Goal: Information Seeking & Learning: Learn about a topic

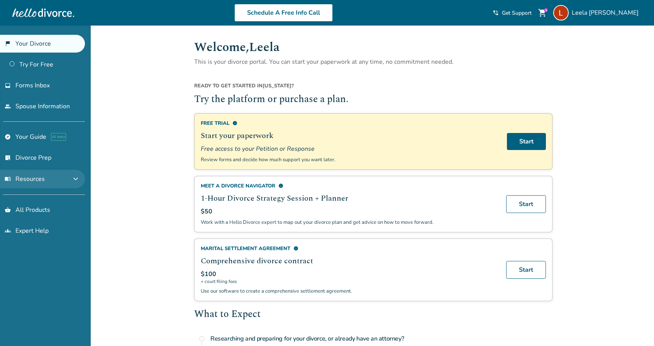
click at [45, 178] on button "menu_book Resources expand_more" at bounding box center [42, 179] width 85 height 19
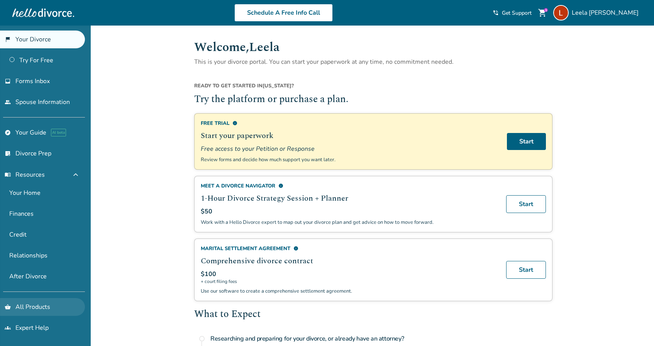
scroll to position [4, 0]
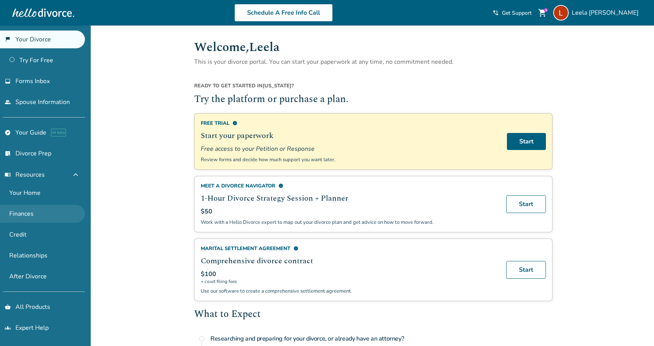
click at [20, 217] on link "Finances" at bounding box center [42, 214] width 85 height 18
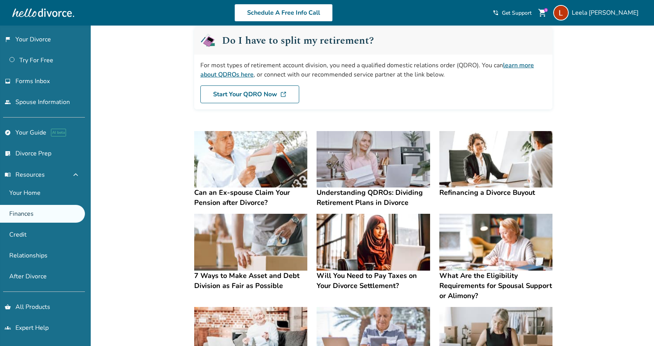
scroll to position [66, 0]
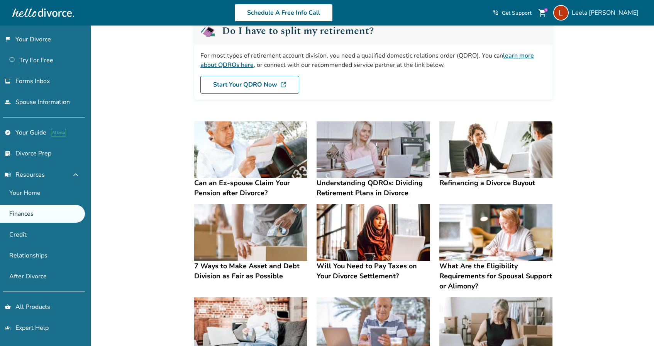
click at [353, 275] on h4 "Will You Need to Pay Taxes on Your Divorce Settlement?" at bounding box center [373, 271] width 113 height 20
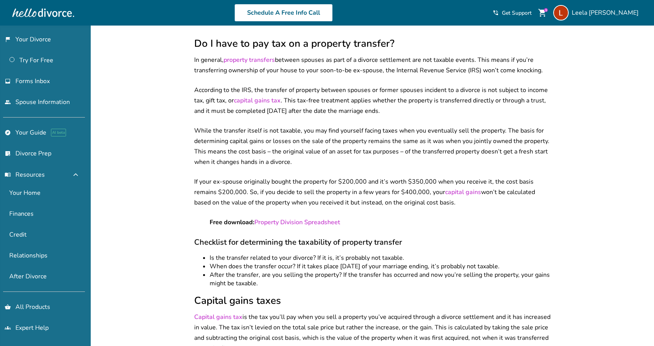
scroll to position [824, 0]
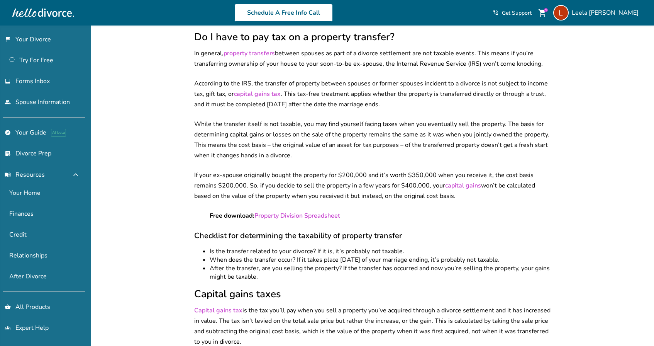
click at [257, 98] on link "capital gains tax" at bounding box center [257, 94] width 47 height 8
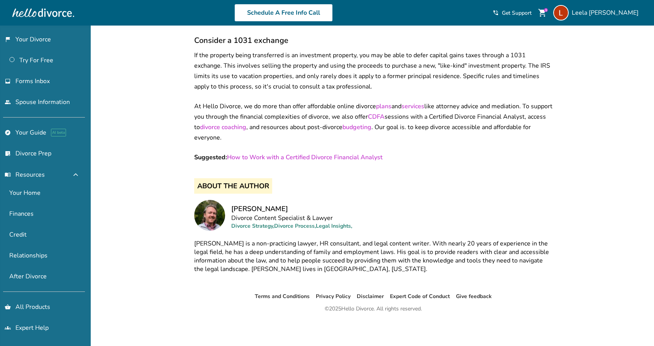
scroll to position [1399, 0]
click at [45, 132] on link "explore Your Guide AI beta" at bounding box center [42, 133] width 85 height 18
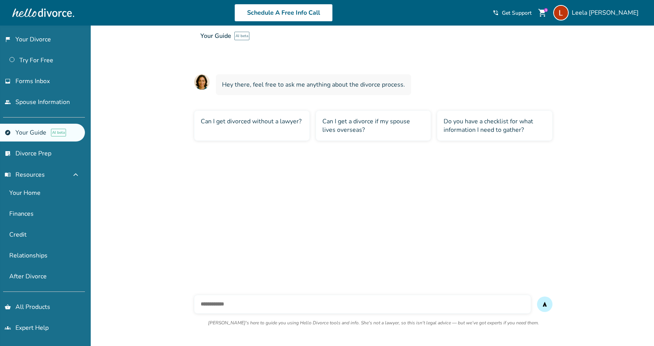
click at [254, 306] on input "text" at bounding box center [362, 304] width 337 height 19
click at [37, 275] on link "After Divorce" at bounding box center [42, 276] width 85 height 18
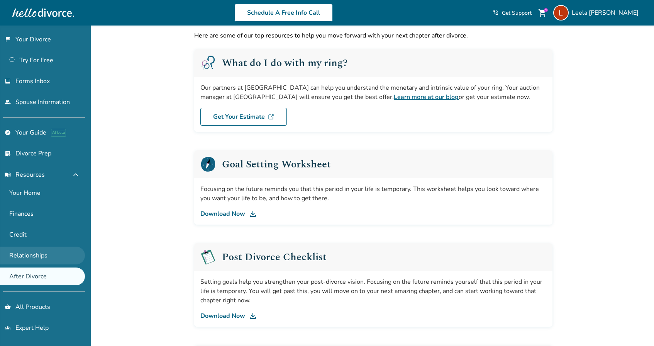
click at [34, 259] on link "Relationships" at bounding box center [42, 255] width 85 height 18
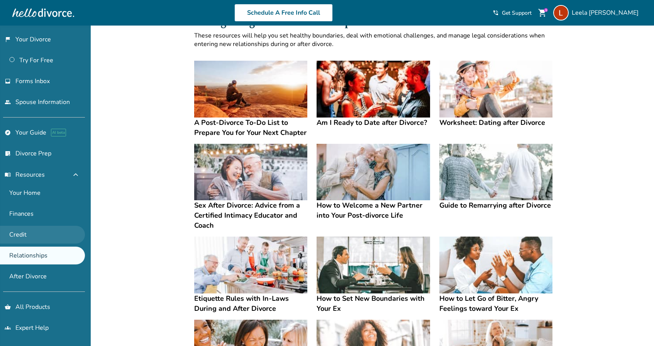
click at [34, 239] on link "Credit" at bounding box center [42, 235] width 85 height 18
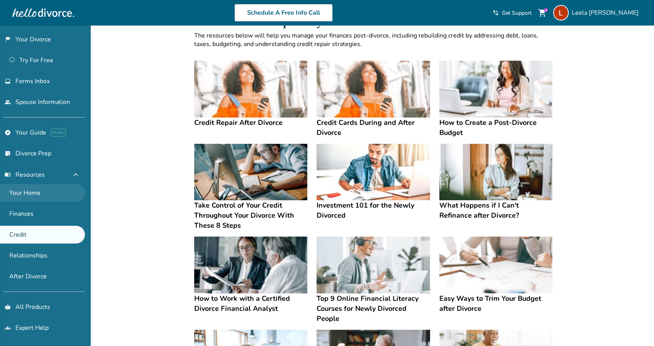
click at [34, 194] on link "Your Home" at bounding box center [42, 193] width 85 height 18
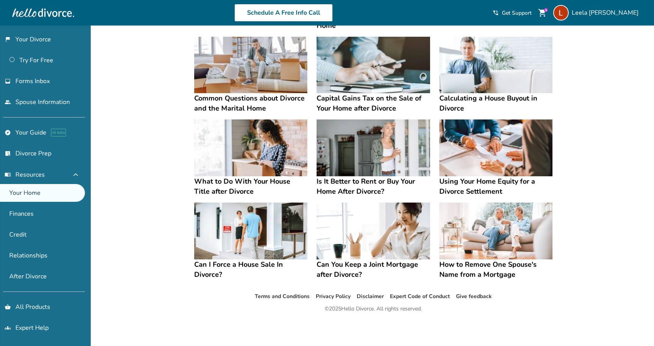
scroll to position [251, 0]
click at [27, 214] on link "Finances" at bounding box center [42, 214] width 85 height 18
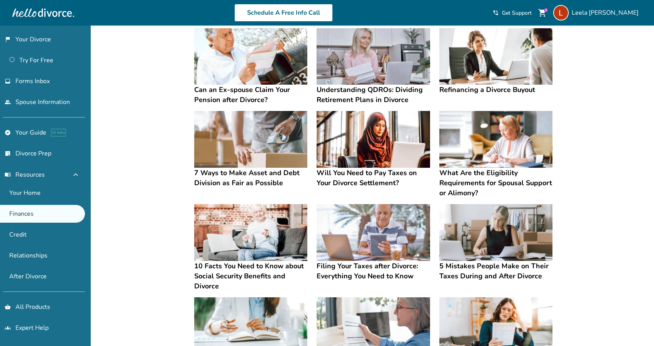
scroll to position [162, 0]
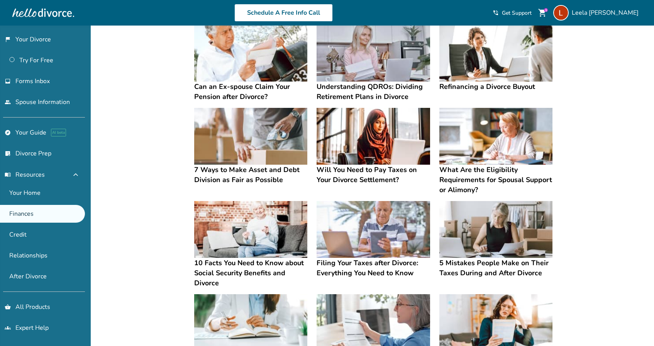
click at [364, 271] on h4 "Filing Your Taxes after Divorce: Everything You Need to Know" at bounding box center [373, 268] width 113 height 20
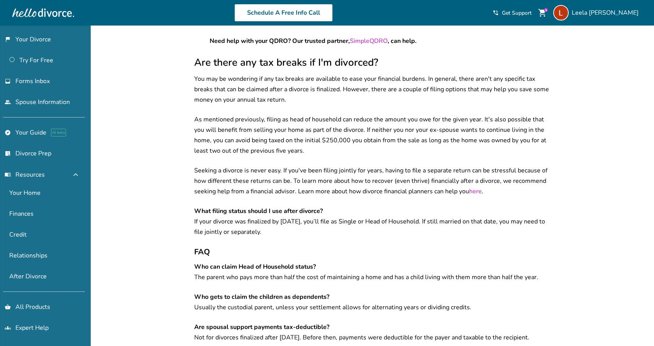
scroll to position [1082, 0]
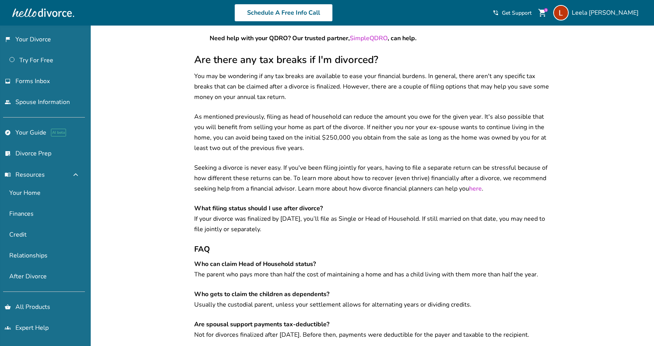
click at [477, 184] on link "here" at bounding box center [475, 188] width 13 height 8
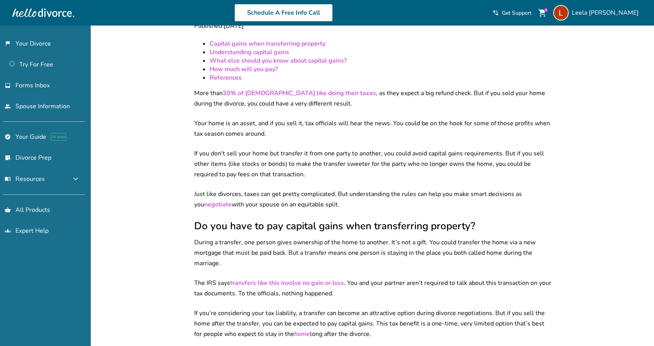
scroll to position [132, 0]
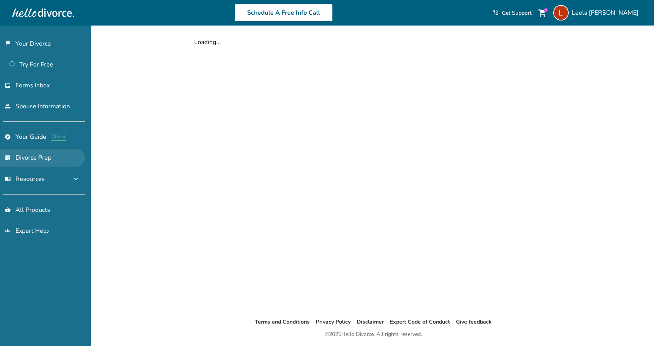
click at [32, 161] on link "list_alt_check Divorce Prep" at bounding box center [42, 158] width 85 height 18
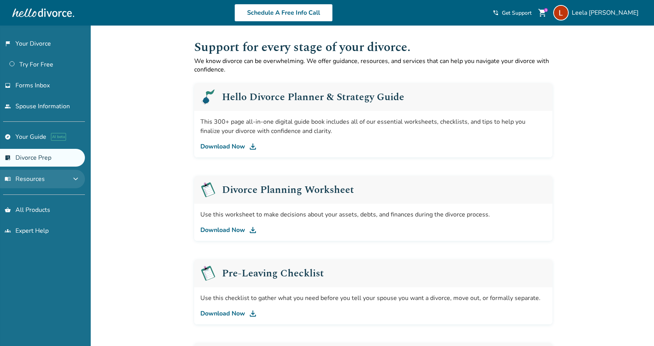
click at [76, 180] on button "menu_book Resources expand_more" at bounding box center [42, 179] width 85 height 19
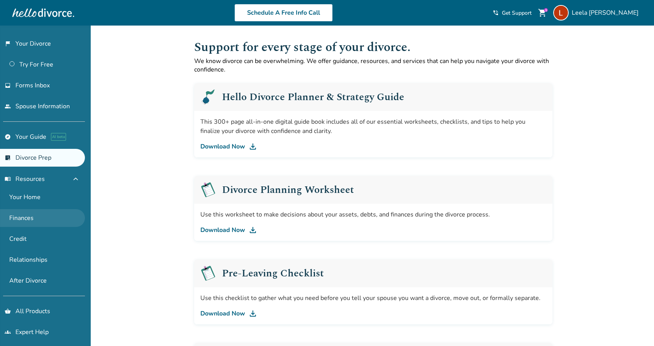
click at [24, 222] on link "Finances" at bounding box center [42, 218] width 85 height 18
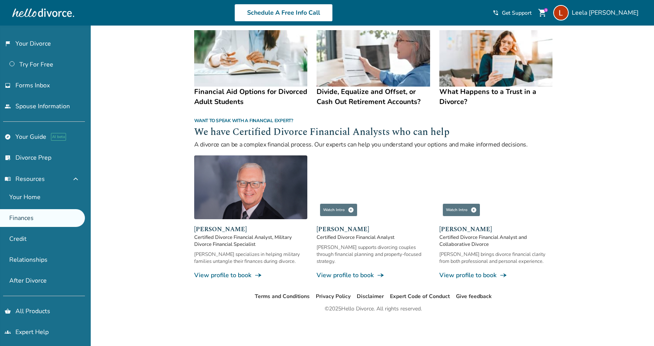
scroll to position [426, 0]
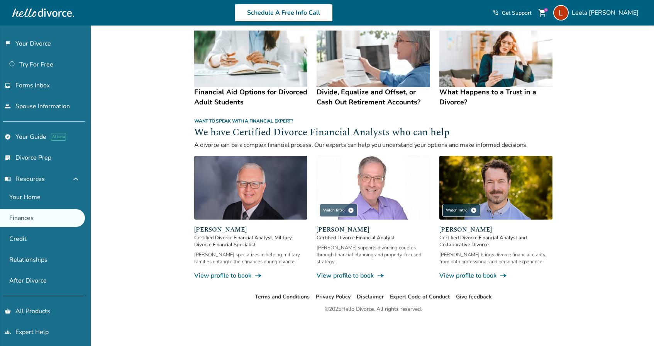
click at [251, 93] on h4 "Financial Aid Options for Divorced Adult Students" at bounding box center [250, 97] width 113 height 20
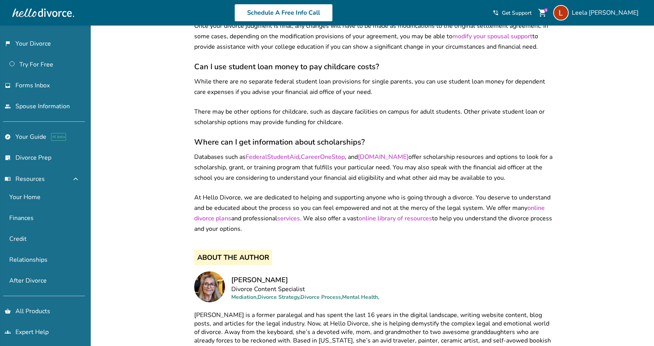
scroll to position [971, 0]
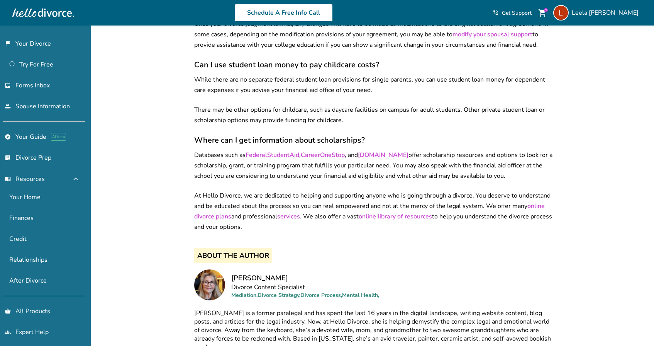
click at [384, 212] on link "online library of resources" at bounding box center [395, 216] width 73 height 8
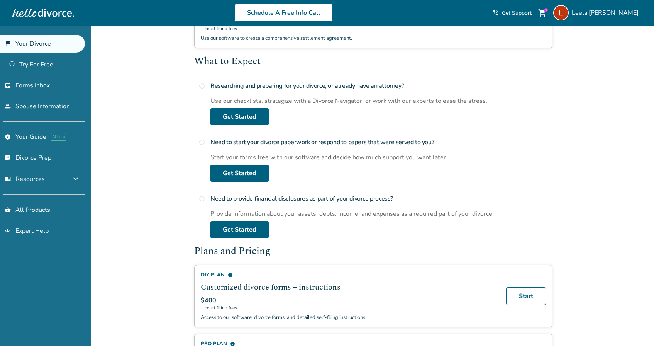
scroll to position [253, 0]
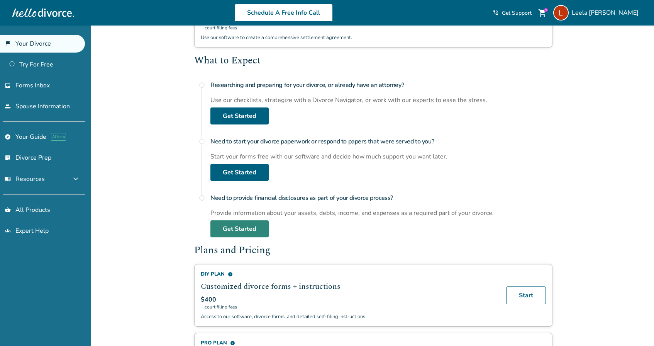
click at [236, 222] on link "Get Started" at bounding box center [239, 228] width 58 height 17
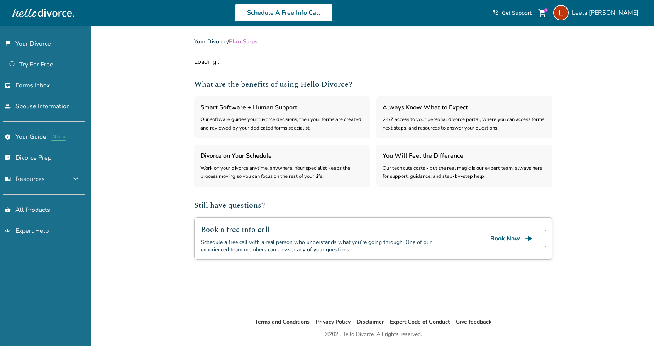
select select "***"
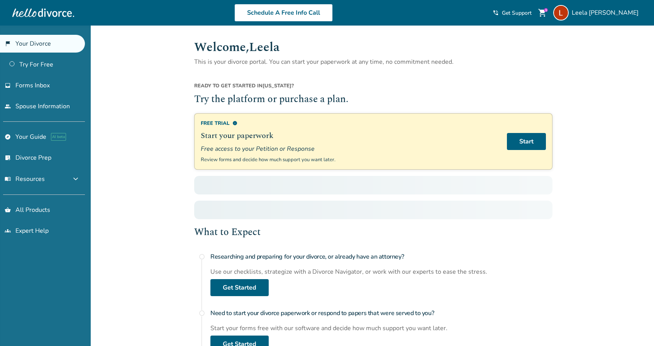
scroll to position [253, 0]
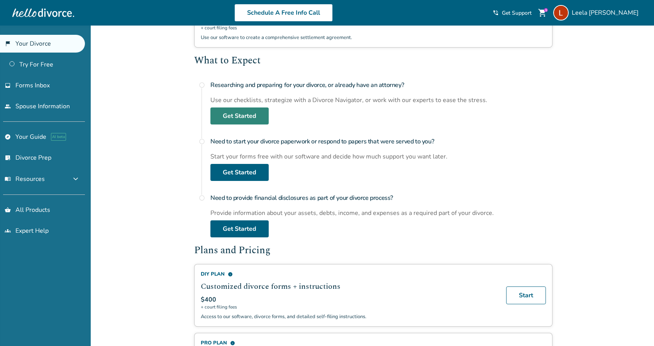
click at [246, 118] on link "Get Started" at bounding box center [239, 115] width 58 height 17
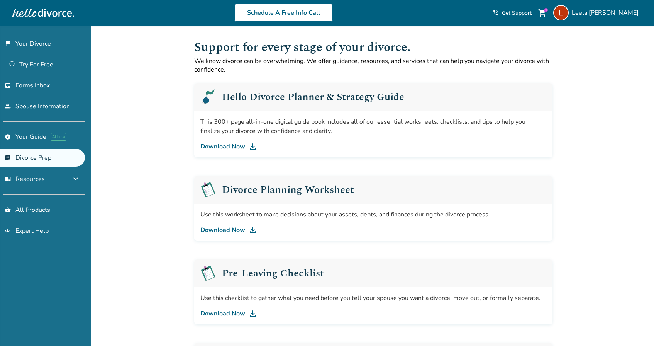
click at [229, 145] on link "Download Now" at bounding box center [373, 146] width 346 height 9
